Goal: Task Accomplishment & Management: Manage account settings

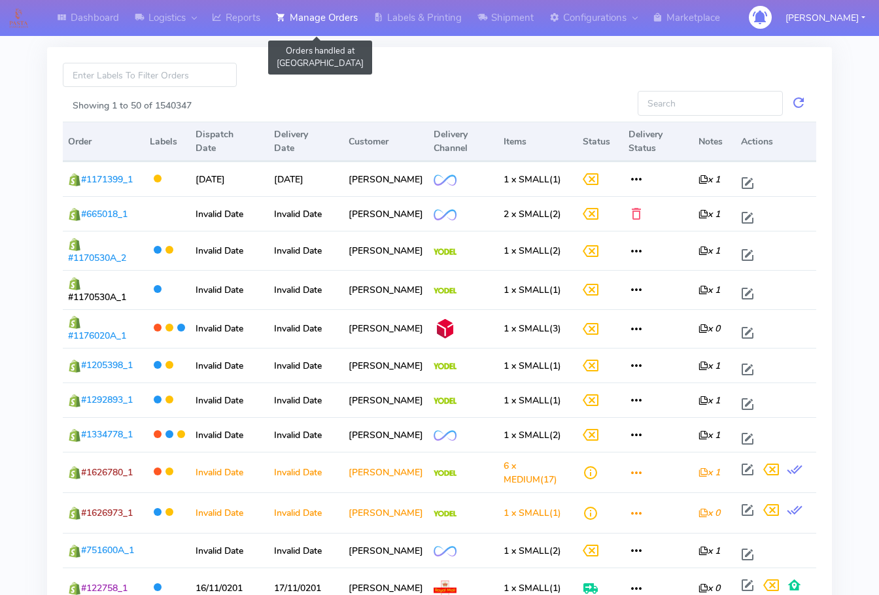
click at [306, 25] on link "Manage Orders" at bounding box center [316, 18] width 97 height 36
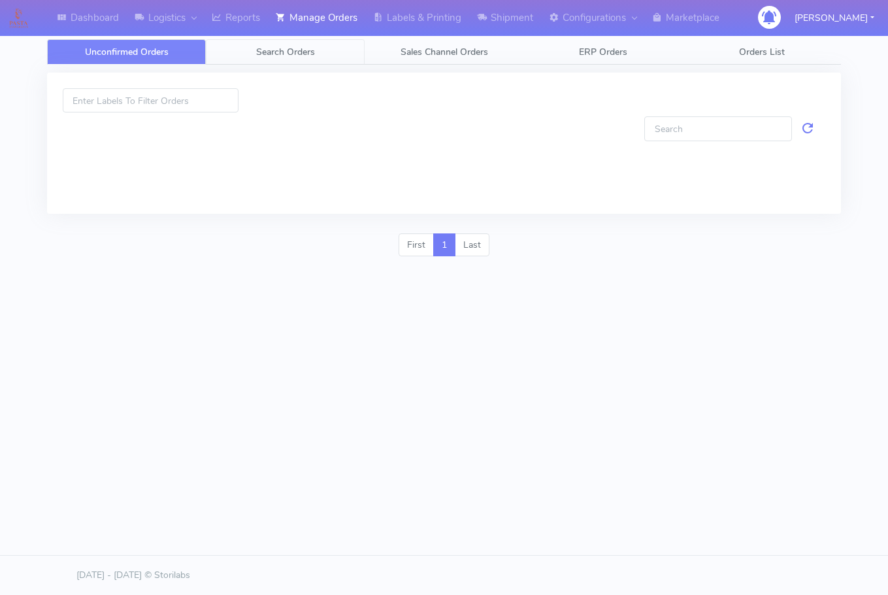
click at [305, 56] on span "Search Orders" at bounding box center [285, 52] width 59 height 12
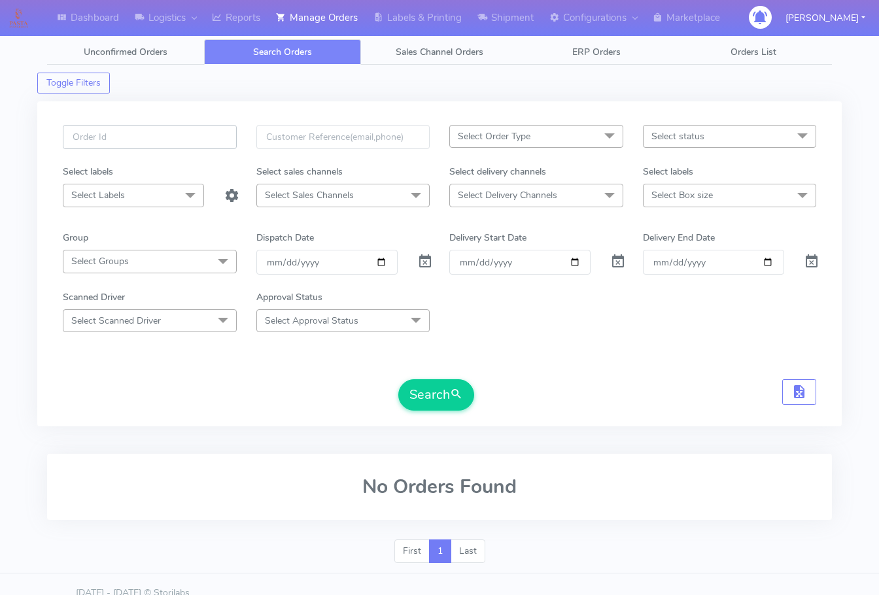
click at [156, 127] on input "text" at bounding box center [150, 137] width 174 height 24
paste input "1627210"
type input "1627210"
click at [428, 262] on span at bounding box center [425, 264] width 16 height 12
click at [443, 392] on button "Search" at bounding box center [436, 394] width 76 height 31
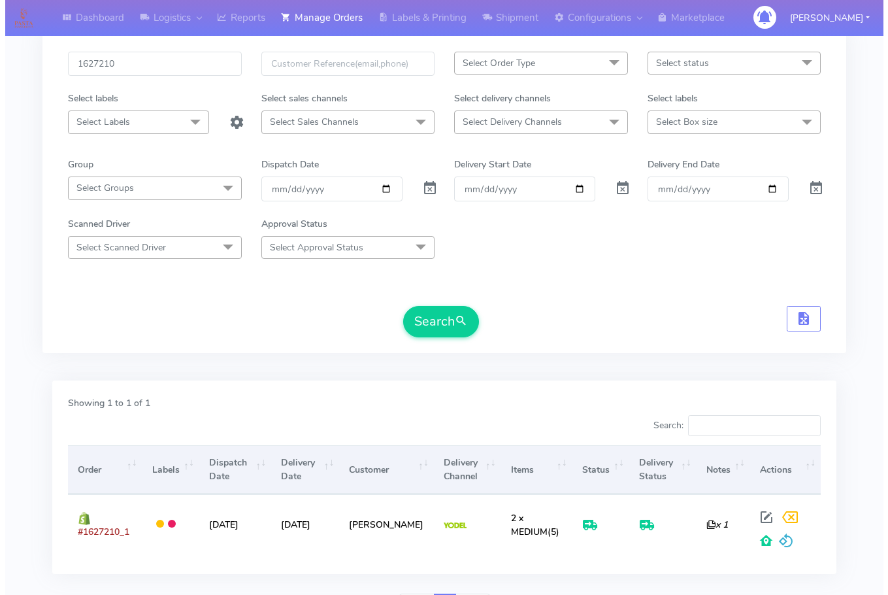
scroll to position [144, 0]
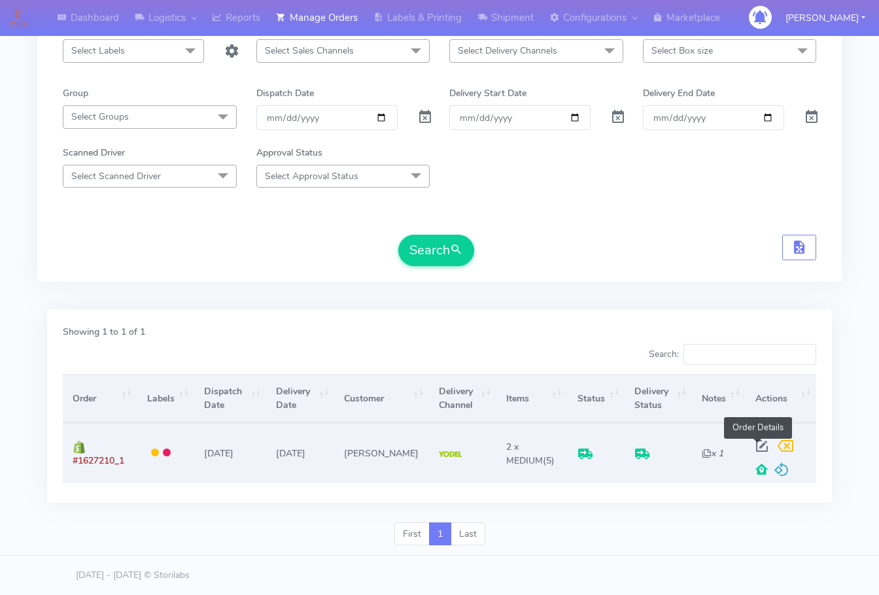
click at [754, 443] on span at bounding box center [762, 449] width 24 height 12
select select "5"
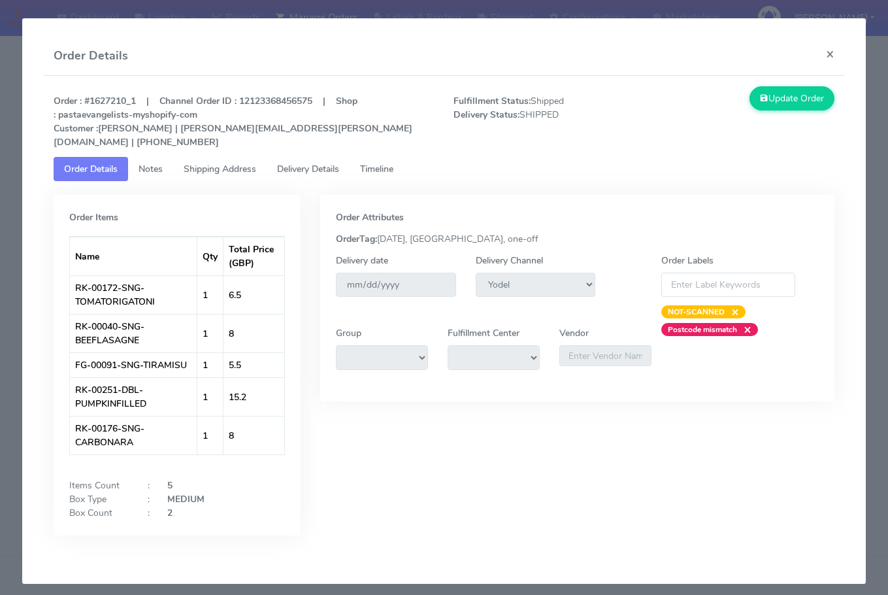
drag, startPoint x: 201, startPoint y: 158, endPoint x: 292, endPoint y: 157, distance: 90.9
click at [201, 163] on span "Shipping Address" at bounding box center [220, 169] width 73 height 12
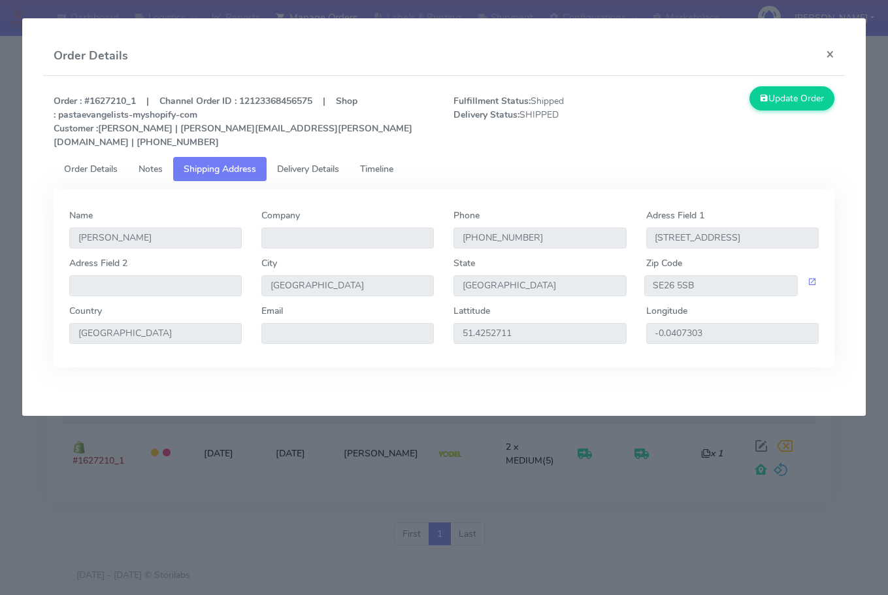
click at [321, 163] on span "Delivery Details" at bounding box center [308, 169] width 62 height 12
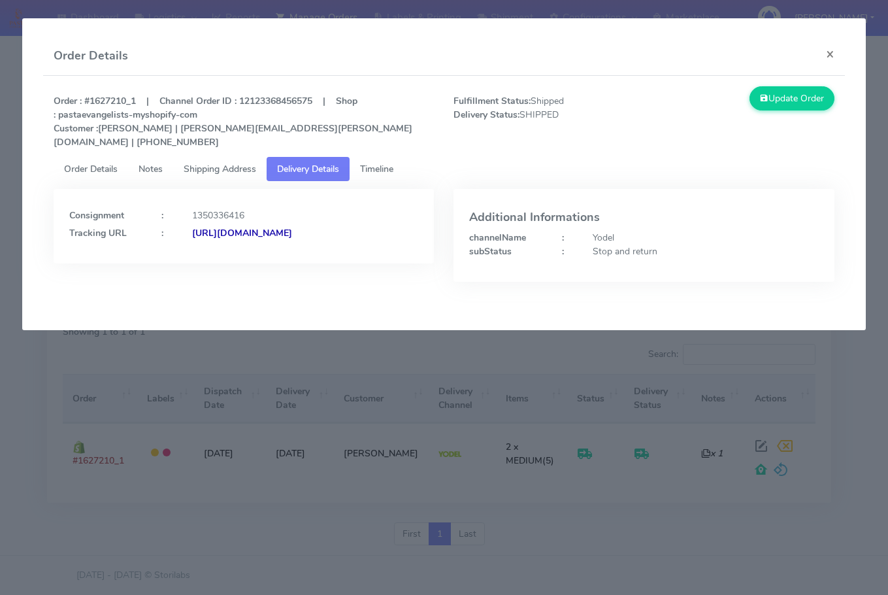
drag, startPoint x: 331, startPoint y: 242, endPoint x: 211, endPoint y: 256, distance: 121.1
click at [211, 256] on div "Consignment : 1350336416 Tracking URL : [URL][DOMAIN_NAME]" at bounding box center [244, 226] width 380 height 75
copy strong "JJD0002249960903044"
